Goal: Task Accomplishment & Management: Use online tool/utility

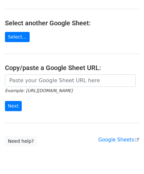
scroll to position [66, 0]
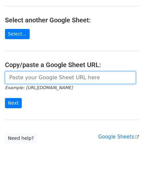
drag, startPoint x: 27, startPoint y: 78, endPoint x: 28, endPoint y: 74, distance: 4.1
click at [27, 77] on input "url" at bounding box center [70, 77] width 131 height 13
paste input "[URL][DOMAIN_NAME]"
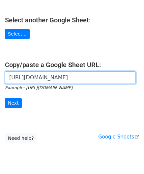
scroll to position [0, 147]
type input "[URL][DOMAIN_NAME]"
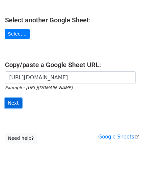
click at [16, 100] on input "Next" at bounding box center [13, 103] width 17 height 10
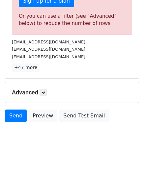
scroll to position [222, 0]
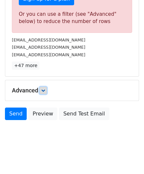
click at [45, 88] on icon at bounding box center [43, 90] width 4 height 4
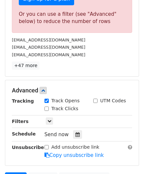
drag, startPoint x: 74, startPoint y: 131, endPoint x: 77, endPoint y: 114, distance: 18.1
click at [75, 132] on icon at bounding box center [77, 134] width 4 height 5
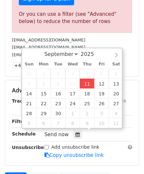
type input "[DATE] 12:00"
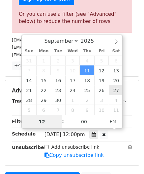
paste input "8"
type input "8"
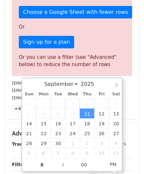
type input "[DATE] 20:00"
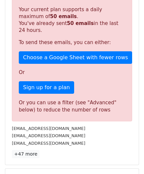
scroll to position [302, 0]
